Goal: Task Accomplishment & Management: Manage account settings

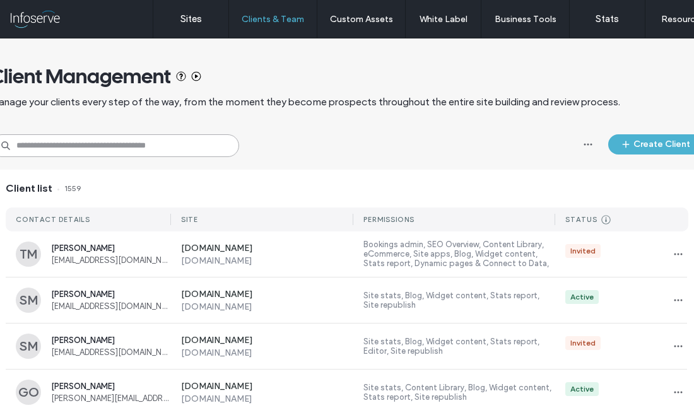
click at [160, 153] on input at bounding box center [115, 145] width 249 height 23
type input "**********"
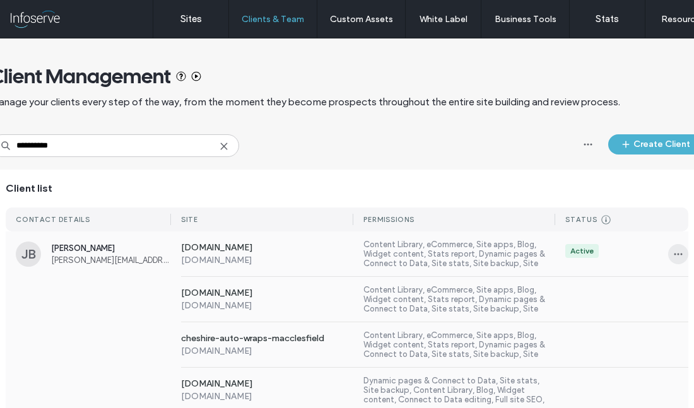
click at [685, 254] on span "button" at bounding box center [678, 254] width 20 height 20
click at [641, 290] on span "Sites & Permissions" at bounding box center [636, 287] width 71 height 13
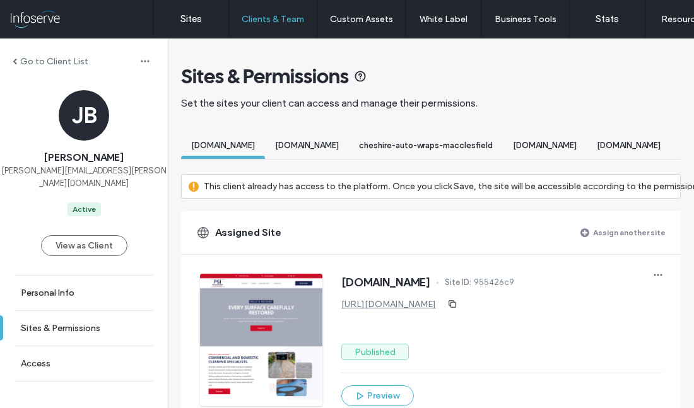
click at [620, 235] on label "Assign another site" at bounding box center [629, 232] width 73 height 22
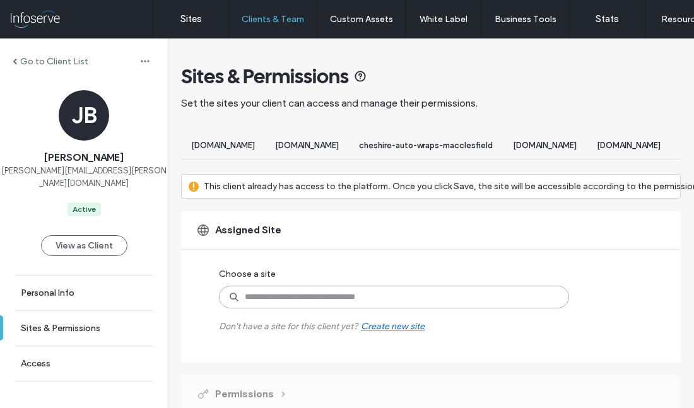
click at [283, 309] on input at bounding box center [394, 297] width 350 height 23
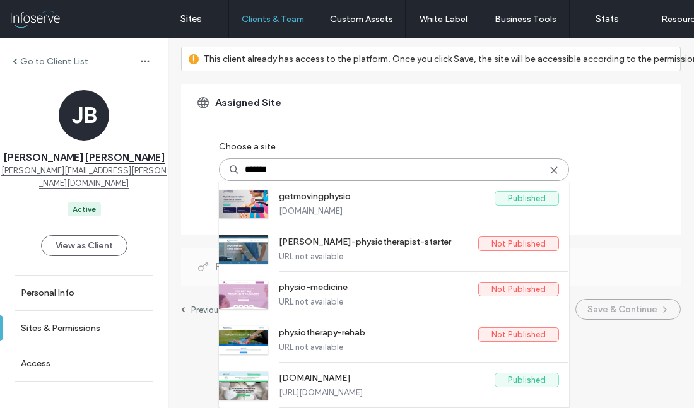
scroll to position [55, 0]
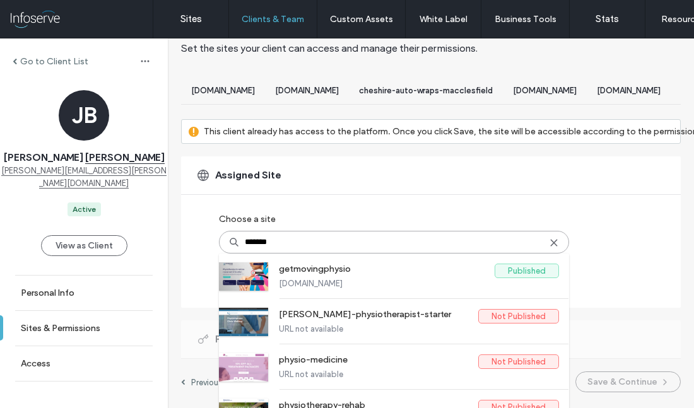
type input "********"
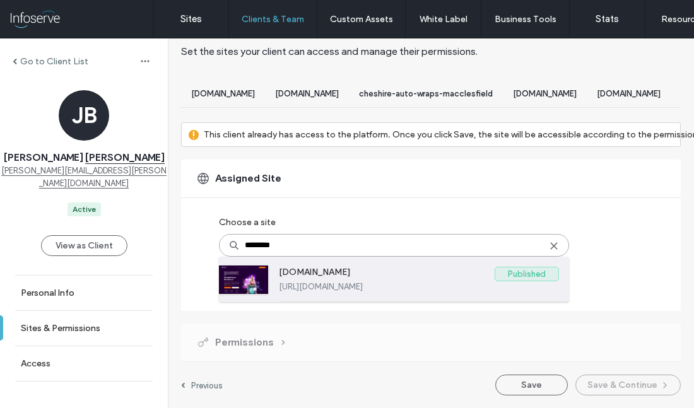
click at [350, 280] on label "[DOMAIN_NAME]" at bounding box center [387, 274] width 216 height 15
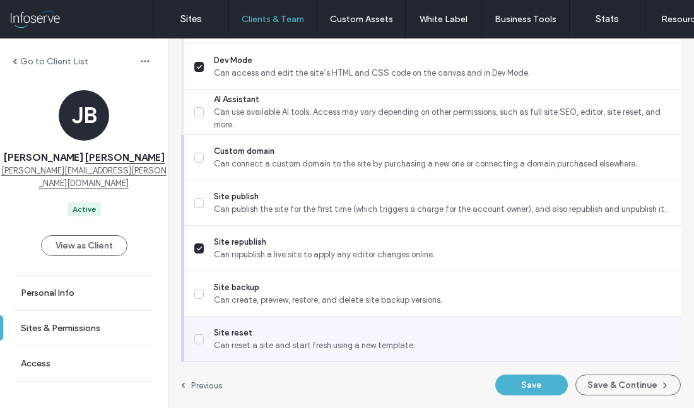
scroll to position [1278, 0]
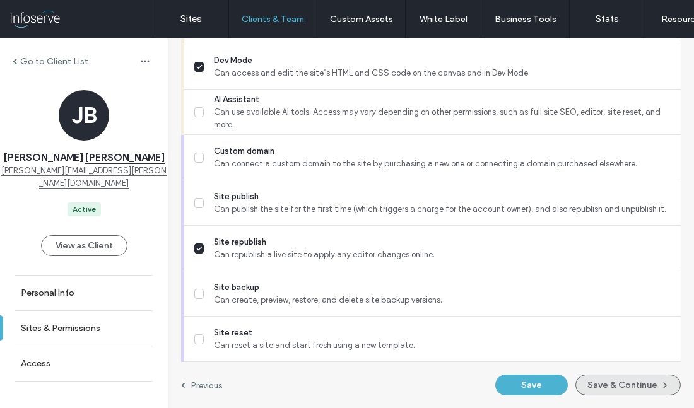
click at [647, 392] on button "Save & Continue" at bounding box center [628, 385] width 105 height 21
